Goal: Task Accomplishment & Management: Use online tool/utility

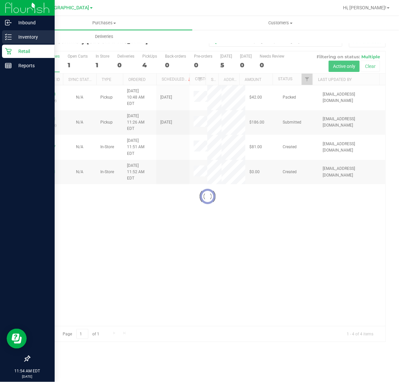
click at [14, 37] on p "Inventory" at bounding box center [32, 37] width 40 height 8
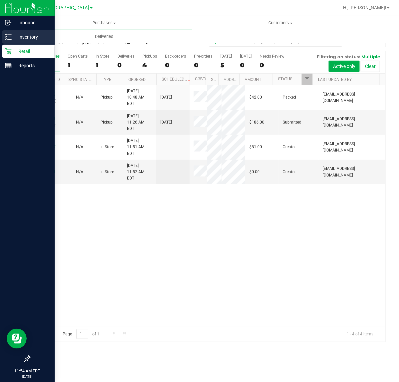
click at [17, 35] on p "Inventory" at bounding box center [32, 37] width 40 height 8
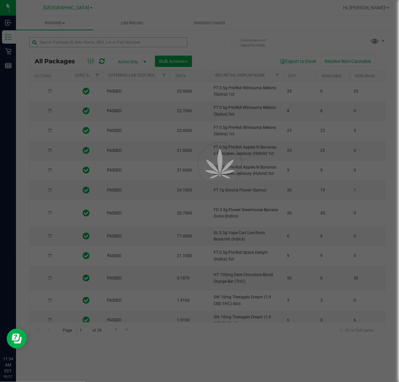
click at [57, 43] on div at bounding box center [199, 191] width 399 height 382
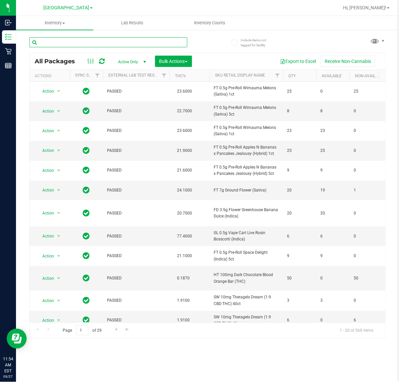
click at [62, 42] on input "text" at bounding box center [108, 42] width 158 height 10
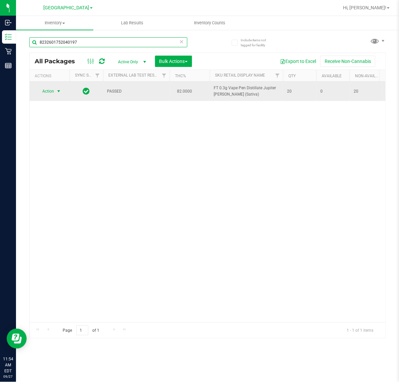
type input "8232601752040197"
click at [47, 94] on span "Action" at bounding box center [45, 91] width 18 height 9
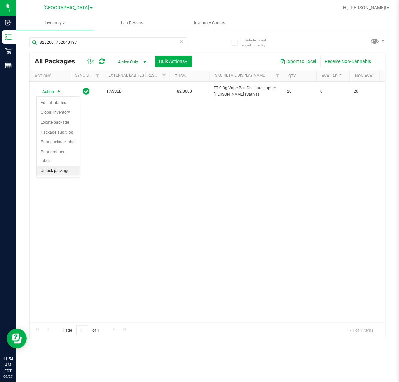
click at [55, 166] on li "Unlock package" at bounding box center [58, 171] width 43 height 10
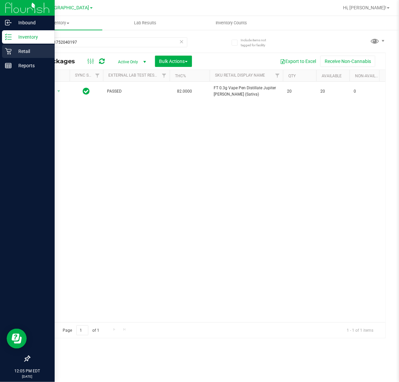
click at [14, 51] on p "Retail" at bounding box center [32, 51] width 40 height 8
